Goal: Transaction & Acquisition: Purchase product/service

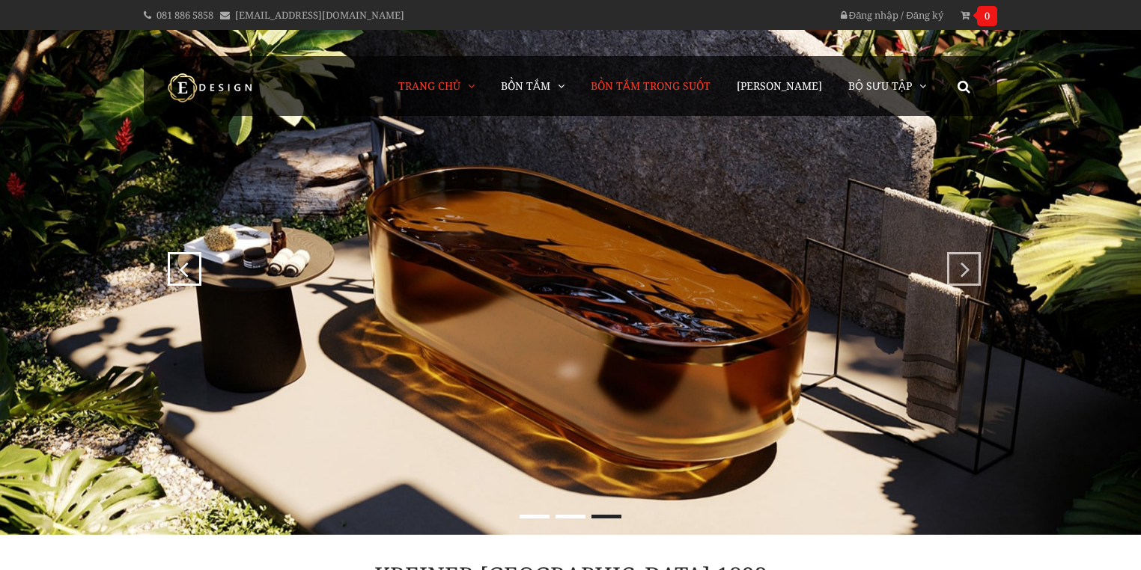
click at [722, 78] on link "Bồn Tắm Trong Suốt" at bounding box center [650, 86] width 142 height 60
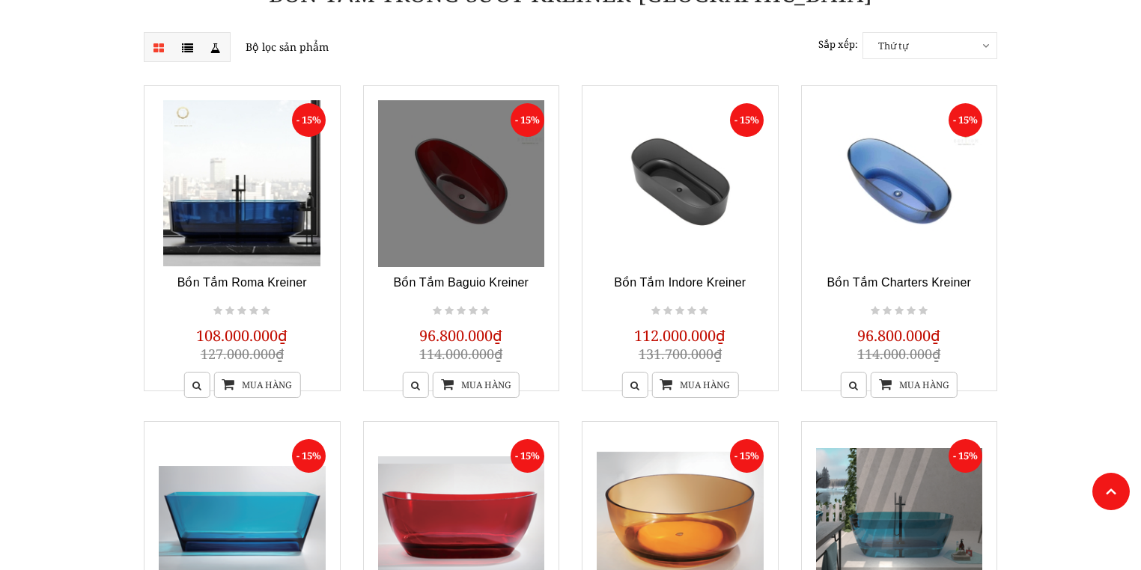
scroll to position [240, 0]
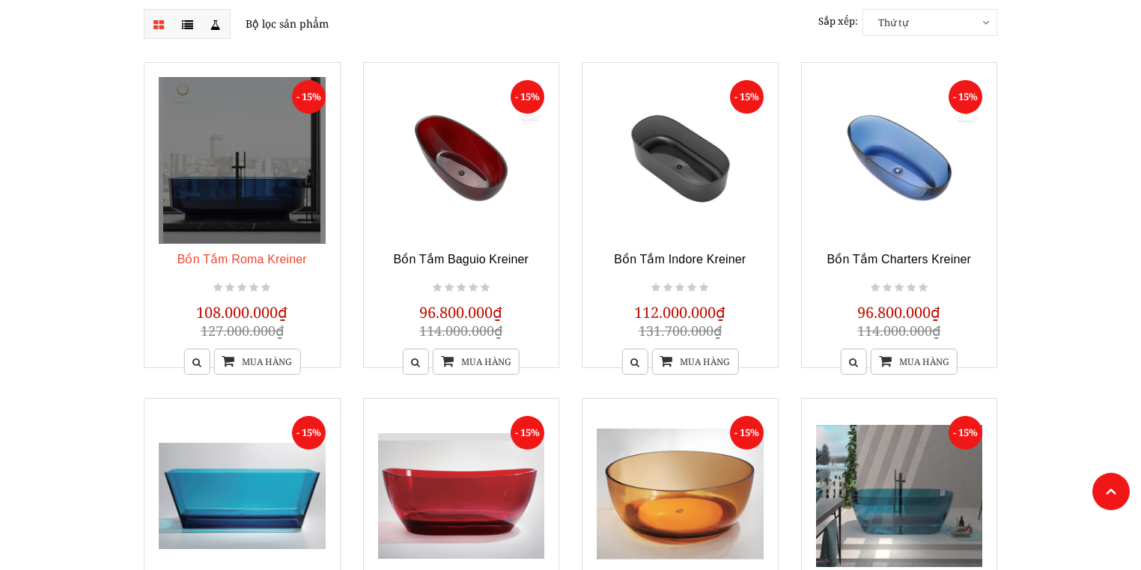
click at [268, 256] on link "Bồn Tắm Roma Kreiner" at bounding box center [242, 259] width 130 height 13
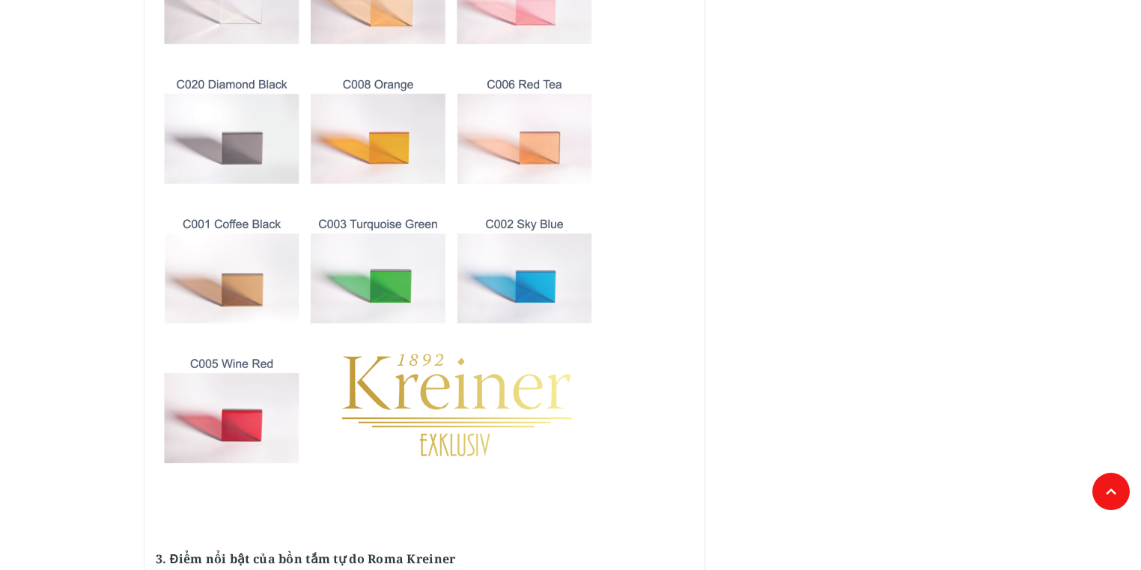
scroll to position [1497, 0]
